Goal: Task Accomplishment & Management: Manage account settings

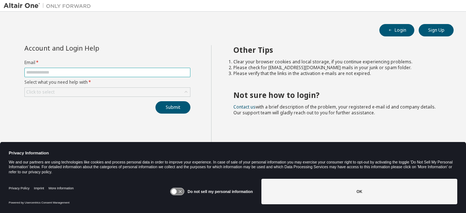
click at [80, 72] on input "text" at bounding box center [107, 73] width 162 height 6
type input "**********"
click at [90, 91] on div "Click to select" at bounding box center [107, 92] width 165 height 9
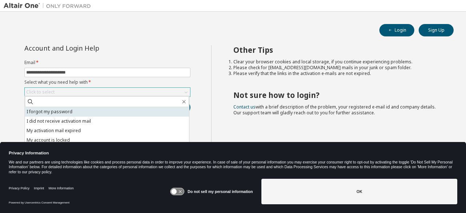
click at [83, 111] on li "I forgot my password" at bounding box center [107, 111] width 164 height 9
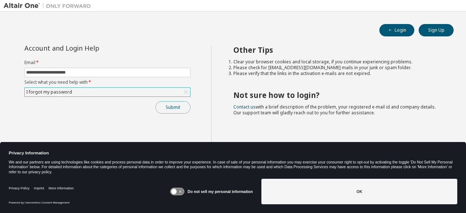
click at [168, 103] on button "Submit" at bounding box center [173, 107] width 35 height 12
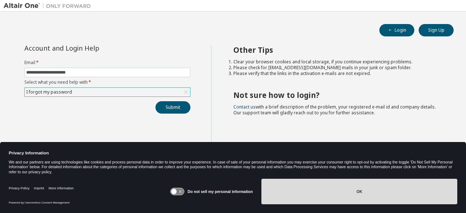
click at [356, 192] on button "OK" at bounding box center [360, 192] width 196 height 26
